Goal: Transaction & Acquisition: Purchase product/service

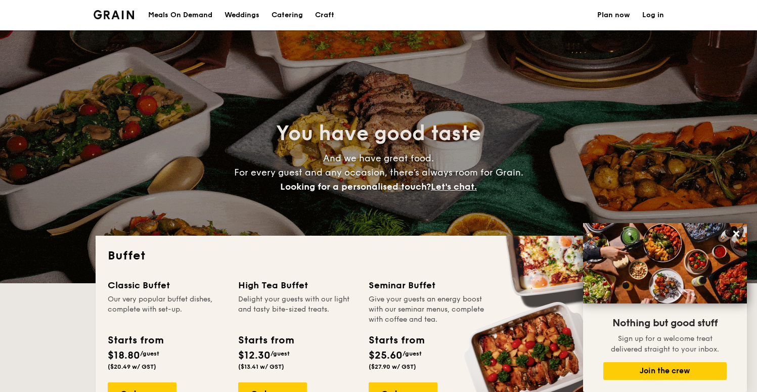
select select
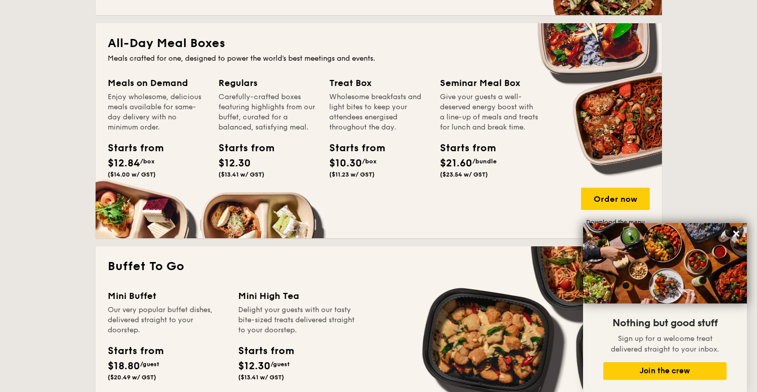
scroll to position [432, 0]
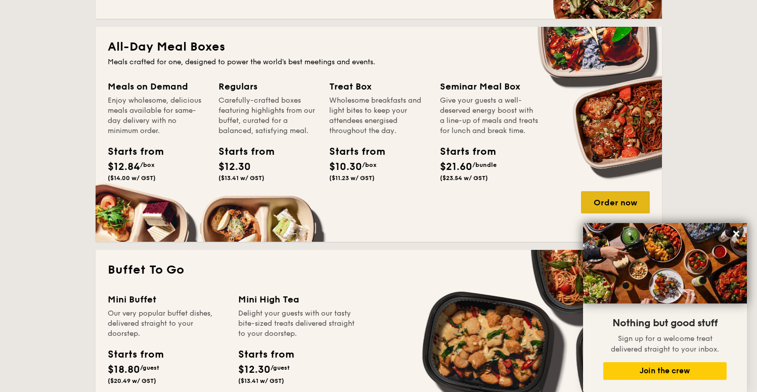
click at [615, 203] on div "Order now" at bounding box center [615, 202] width 69 height 22
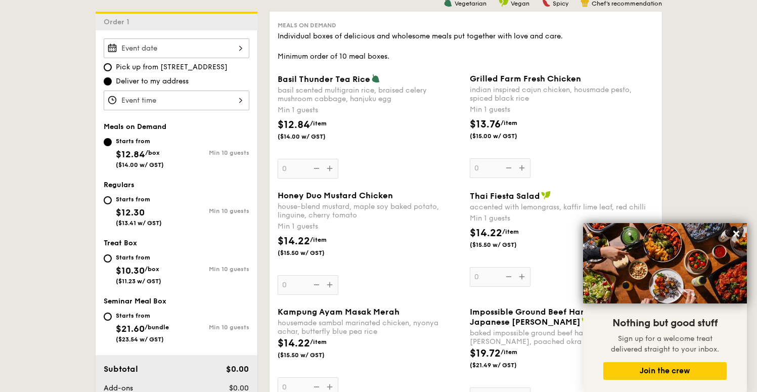
scroll to position [275, 0]
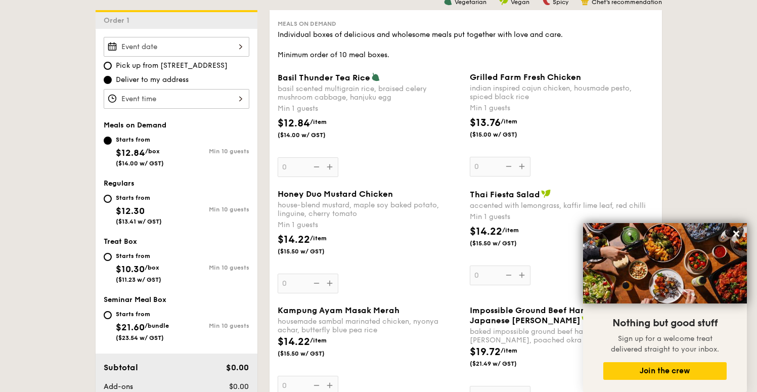
click at [133, 265] on span "$10.30" at bounding box center [130, 269] width 29 height 11
click at [112, 261] on input "Starts from $10.30 /box ($11.23 w/ GST) Min 10 guests" at bounding box center [108, 257] width 8 height 8
radio input "true"
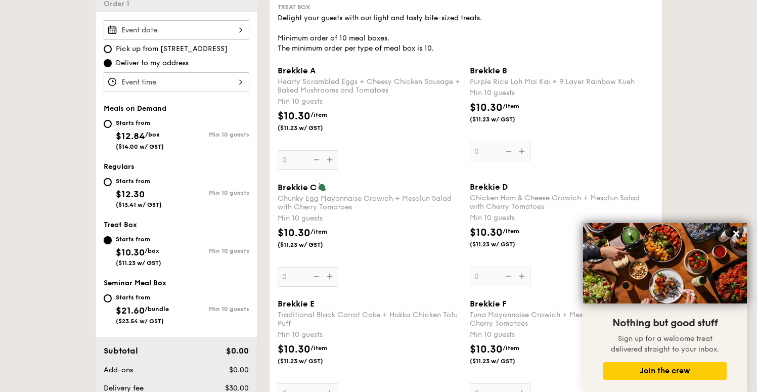
scroll to position [255, 0]
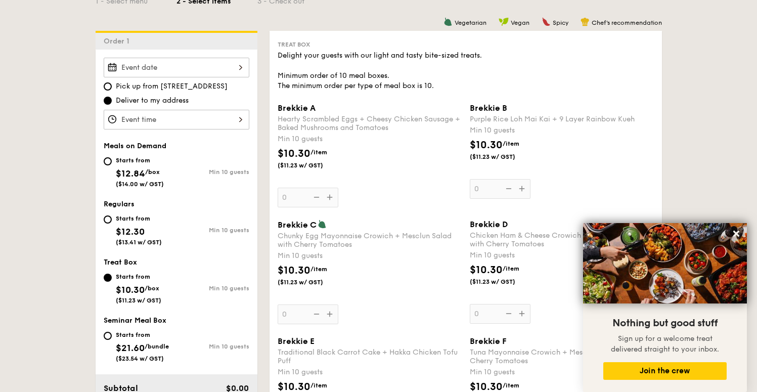
click at [740, 228] on button at bounding box center [737, 234] width 16 height 16
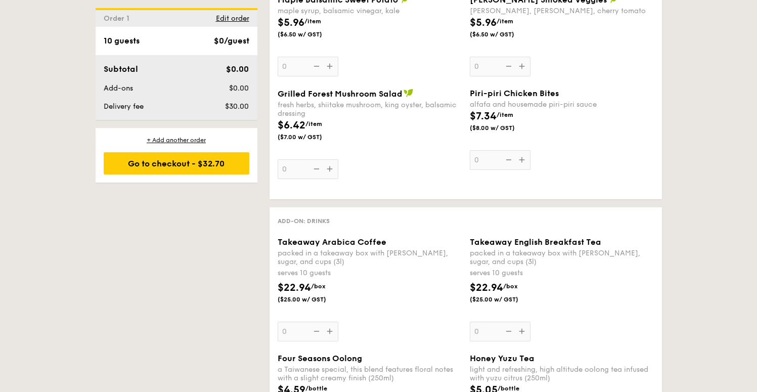
scroll to position [1526, 0]
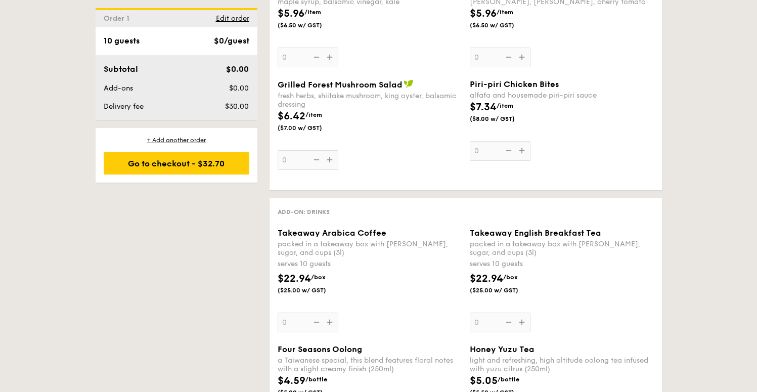
click at [330, 326] on div "Takeaway Arabica Coffee packed in a takeaway box with [PERSON_NAME], sugar, and…" at bounding box center [370, 280] width 184 height 104
click at [330, 326] on input "0" at bounding box center [308, 323] width 61 height 20
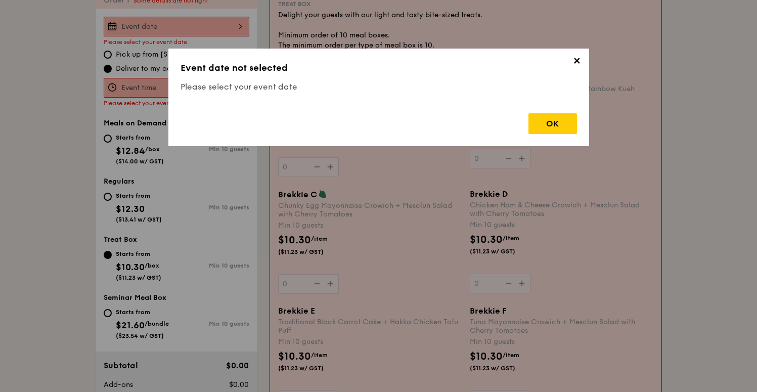
scroll to position [270, 0]
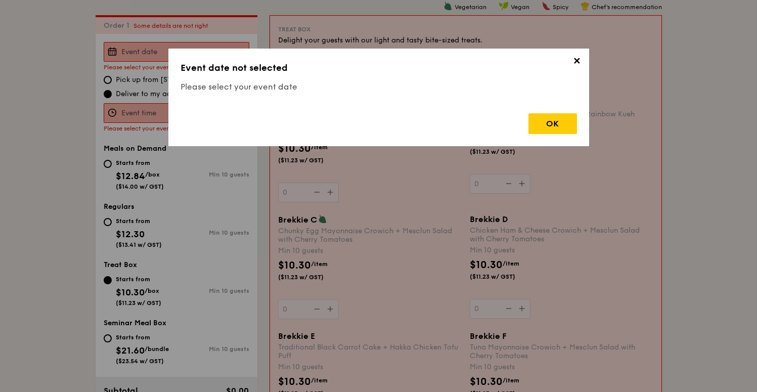
click at [579, 60] on span "✕" at bounding box center [577, 63] width 14 height 14
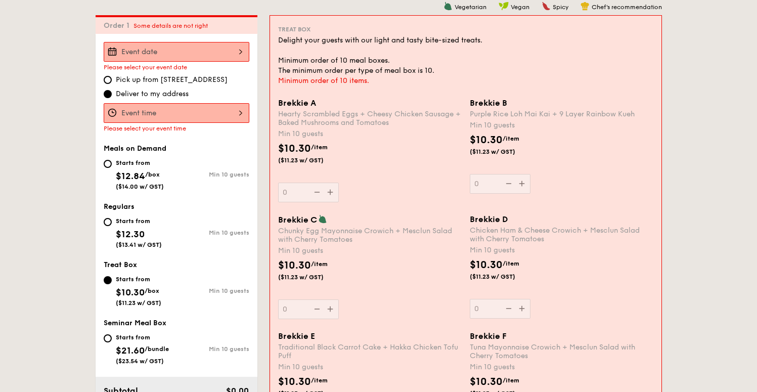
click at [171, 42] on div at bounding box center [177, 52] width 146 height 20
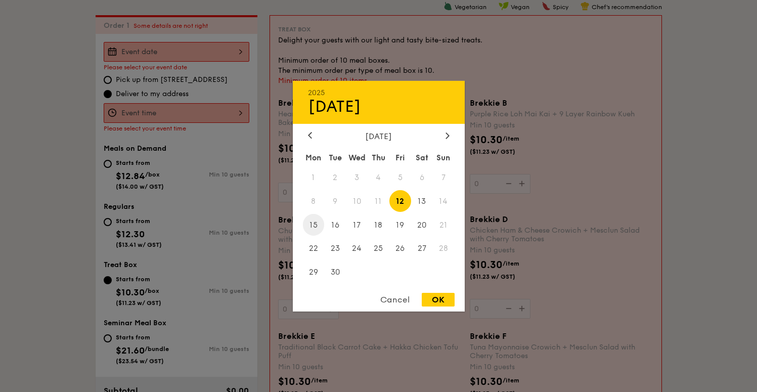
click at [312, 222] on span "15" at bounding box center [314, 225] width 22 height 22
click at [432, 294] on div "OK" at bounding box center [438, 300] width 33 height 14
type input "[DATE]"
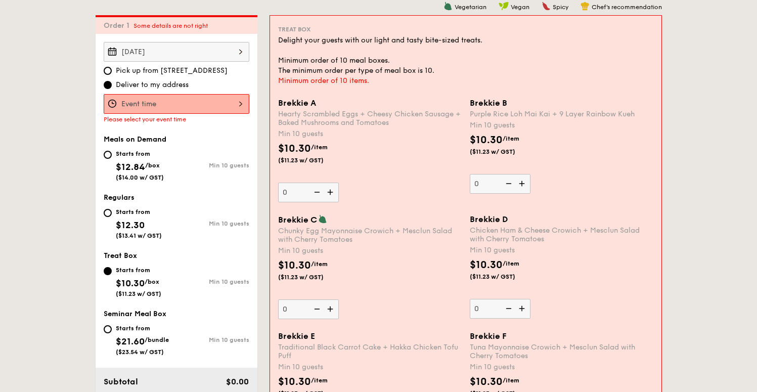
click at [226, 99] on div at bounding box center [177, 104] width 146 height 20
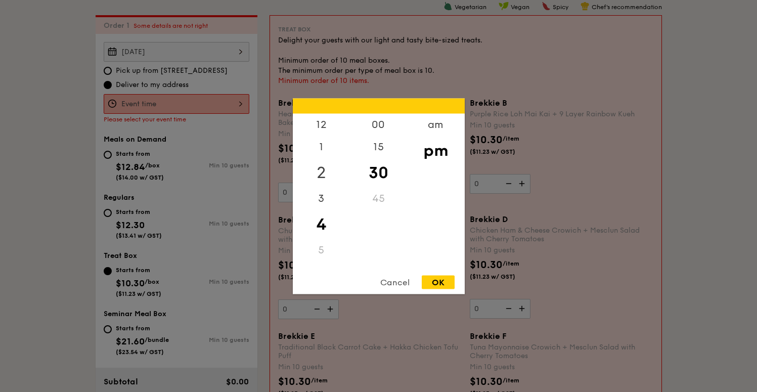
click at [321, 167] on div "2" at bounding box center [321, 172] width 57 height 29
click at [321, 143] on div "1" at bounding box center [321, 150] width 57 height 29
click at [378, 126] on div "00" at bounding box center [378, 127] width 57 height 29
click at [441, 282] on div "OK" at bounding box center [438, 282] width 33 height 14
type input "1:00PM"
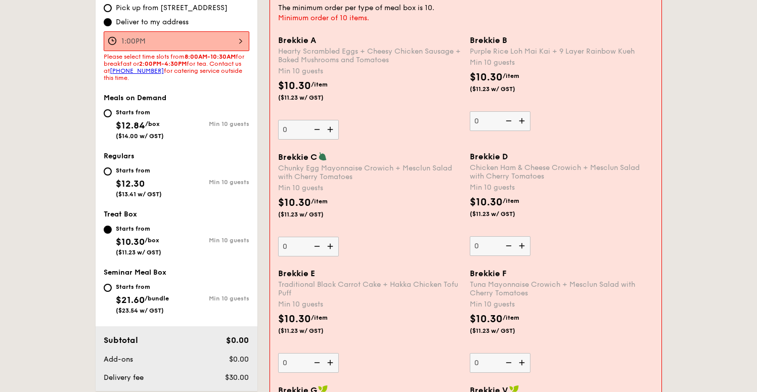
scroll to position [334, 0]
click at [110, 161] on div "Regulars Starts from $12.30 ($13.41 w/ GST) Min 10 guests" at bounding box center [177, 179] width 146 height 56
click at [108, 173] on input "Starts from $12.30 ($13.41 w/ GST) Min 10 guests" at bounding box center [108, 170] width 8 height 8
radio input "true"
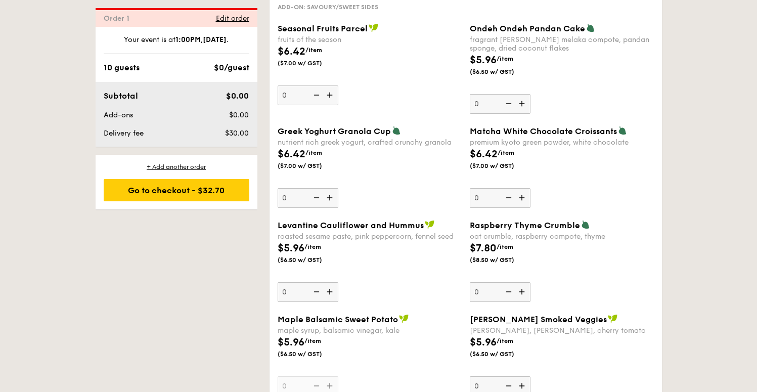
scroll to position [1549, 0]
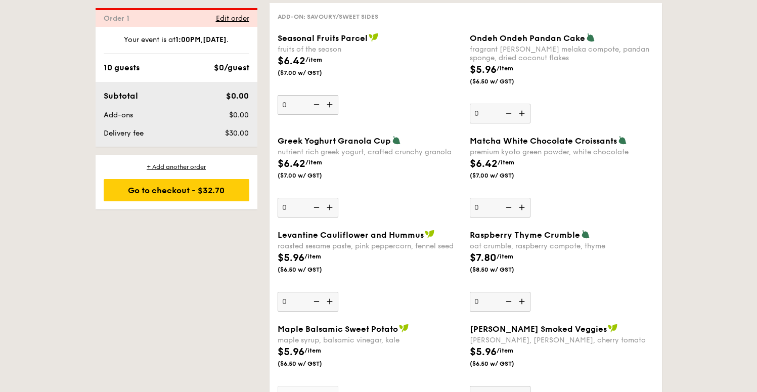
click at [526, 216] on img at bounding box center [523, 207] width 15 height 19
click at [526, 216] on input "0" at bounding box center [500, 208] width 61 height 20
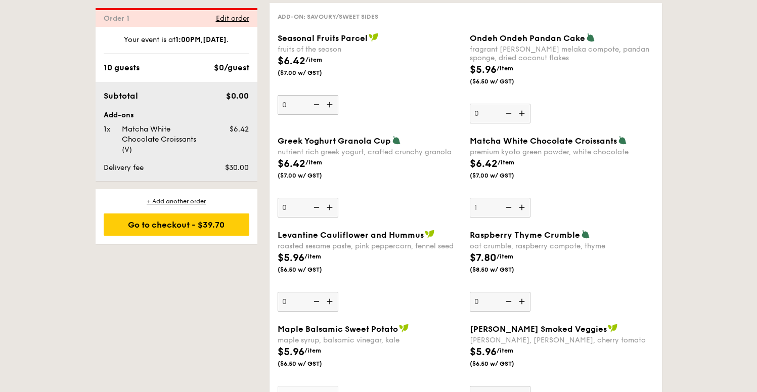
click at [526, 215] on img at bounding box center [523, 207] width 15 height 19
click at [526, 215] on input "1" at bounding box center [500, 208] width 61 height 20
click at [526, 215] on img at bounding box center [523, 207] width 15 height 19
click at [526, 215] on input "2" at bounding box center [500, 208] width 61 height 20
click at [526, 215] on img at bounding box center [523, 207] width 15 height 19
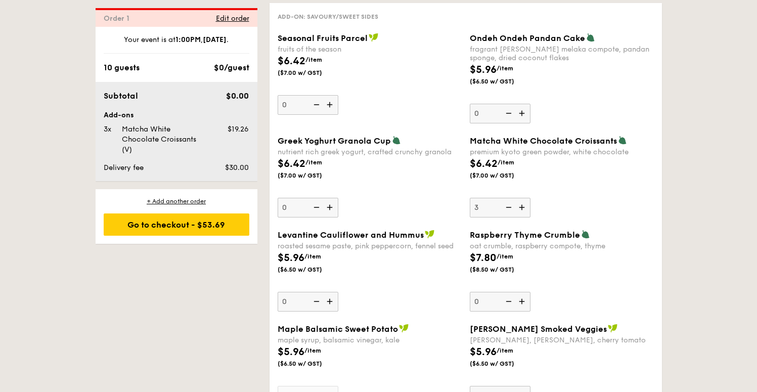
click at [526, 215] on input "3" at bounding box center [500, 208] width 61 height 20
click at [526, 215] on img at bounding box center [523, 207] width 15 height 19
click at [526, 215] on input "4" at bounding box center [500, 208] width 61 height 20
click at [526, 215] on img at bounding box center [523, 207] width 15 height 19
click at [526, 215] on input "5" at bounding box center [500, 208] width 61 height 20
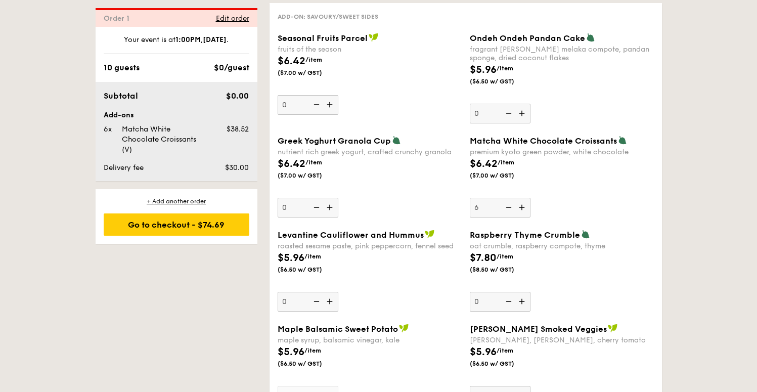
click at [526, 215] on img at bounding box center [523, 207] width 15 height 19
click at [526, 215] on input "6" at bounding box center [500, 208] width 61 height 20
click at [526, 215] on img at bounding box center [523, 207] width 15 height 19
click at [526, 215] on input "7" at bounding box center [500, 208] width 61 height 20
click at [526, 215] on img at bounding box center [523, 207] width 15 height 19
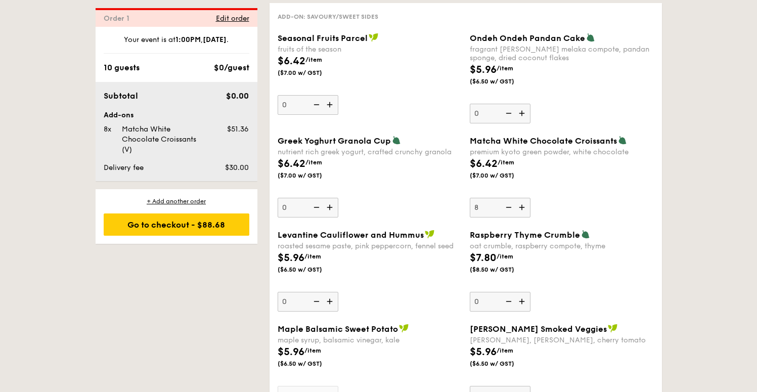
click at [526, 215] on input "8" at bounding box center [500, 208] width 61 height 20
click at [526, 215] on img at bounding box center [523, 207] width 15 height 19
click at [526, 215] on input "9" at bounding box center [500, 208] width 61 height 20
type input "10"
click at [575, 202] on div "Matcha White Chocolate Croissants premium kyoto green powder, white chocolate $…" at bounding box center [562, 177] width 184 height 82
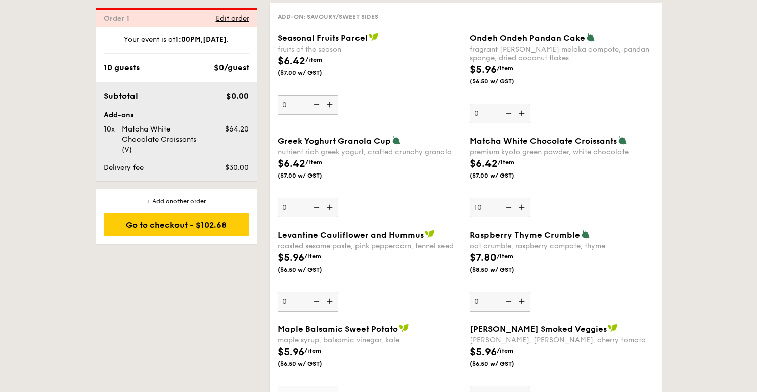
click at [531, 202] on input "10" at bounding box center [500, 208] width 61 height 20
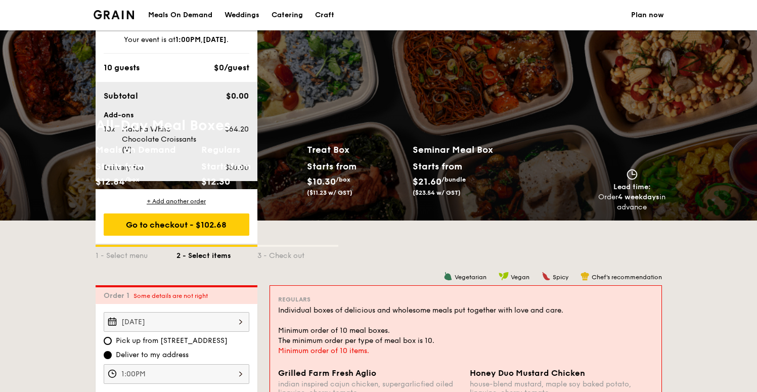
scroll to position [1569, 0]
